Goal: Transaction & Acquisition: Subscribe to service/newsletter

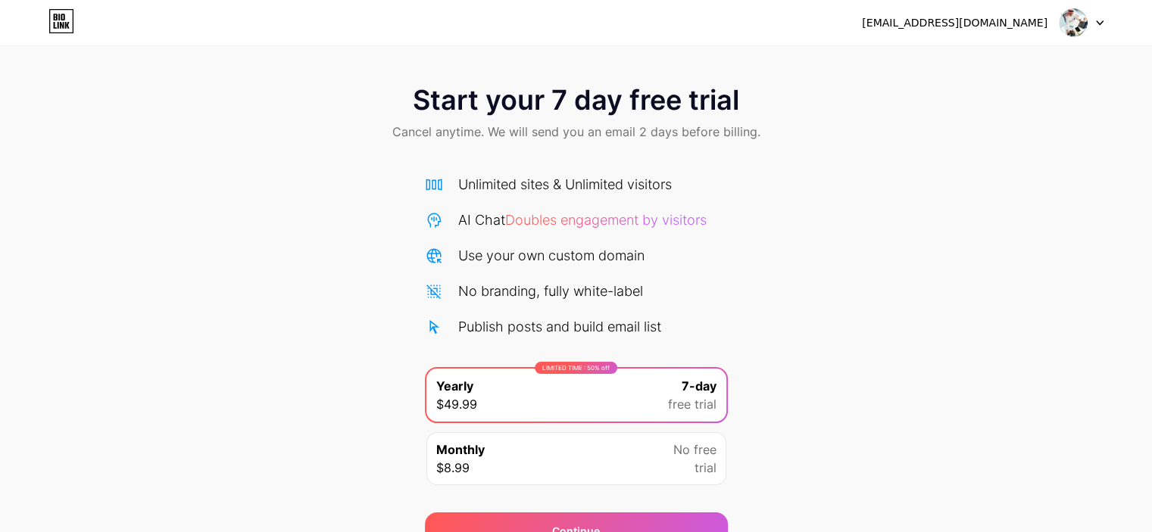
click at [1090, 25] on div at bounding box center [1081, 22] width 44 height 27
click at [938, 258] on div "Start your 7 day free trial Cancel anytime. We will send you an email 2 days be…" at bounding box center [576, 309] width 1152 height 479
click at [915, 14] on div "[EMAIL_ADDRESS][DOMAIN_NAME] Logout" at bounding box center [576, 22] width 1152 height 27
click at [603, 86] on span "Start your 7 day free trial" at bounding box center [576, 100] width 326 height 30
click at [80, 20] on div "[EMAIL_ADDRESS][DOMAIN_NAME] Logout" at bounding box center [576, 22] width 1152 height 27
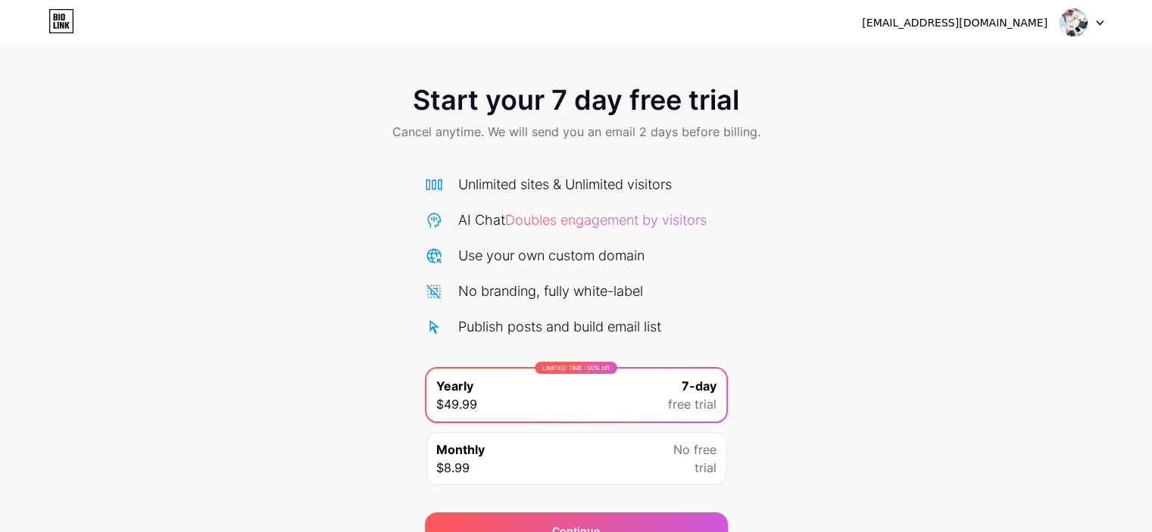
click at [67, 20] on icon at bounding box center [61, 21] width 26 height 24
